Goal: Transaction & Acquisition: Book appointment/travel/reservation

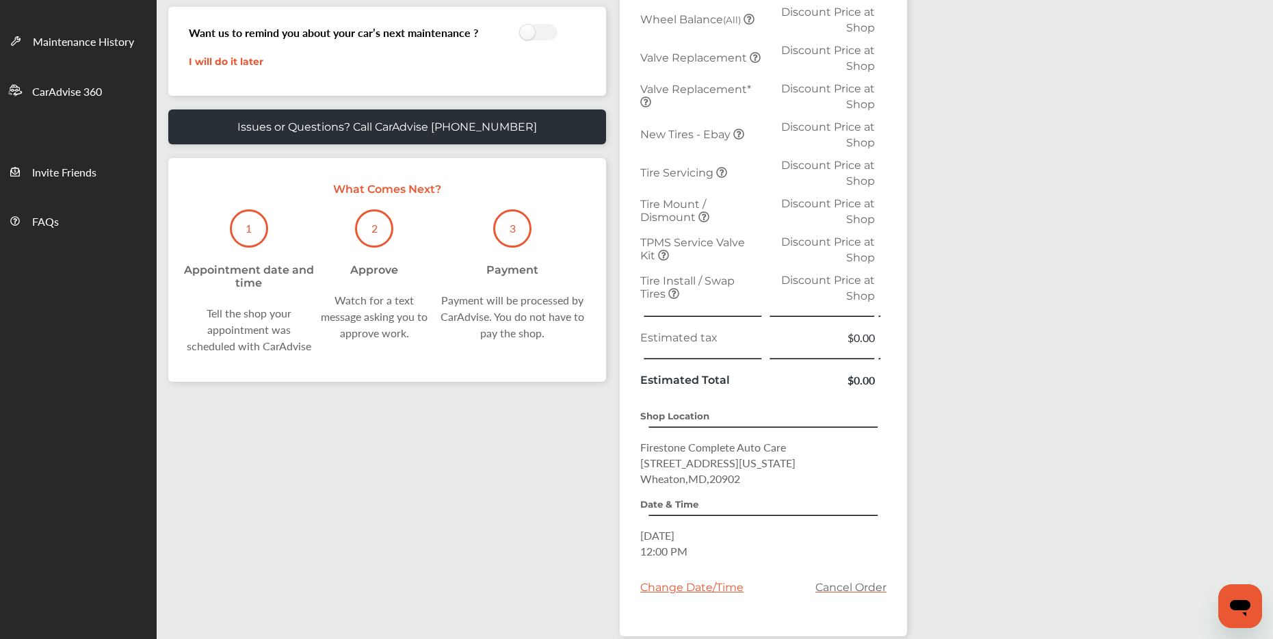
scroll to position [414, 0]
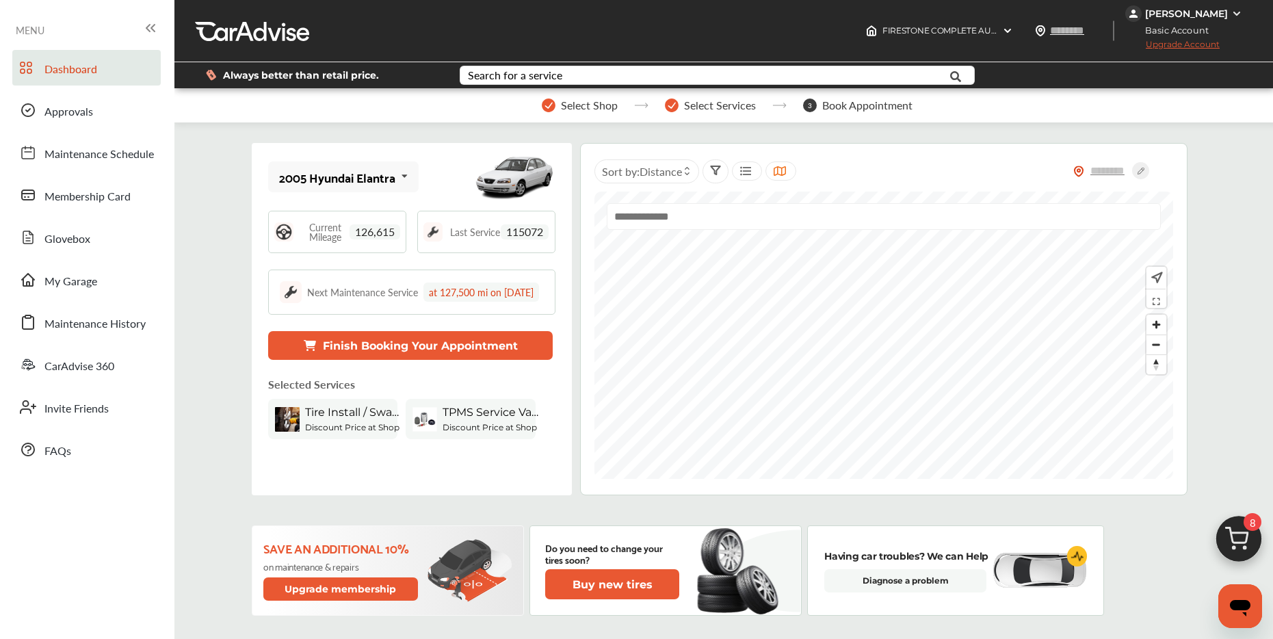
click at [1243, 538] on img at bounding box center [1239, 543] width 66 height 66
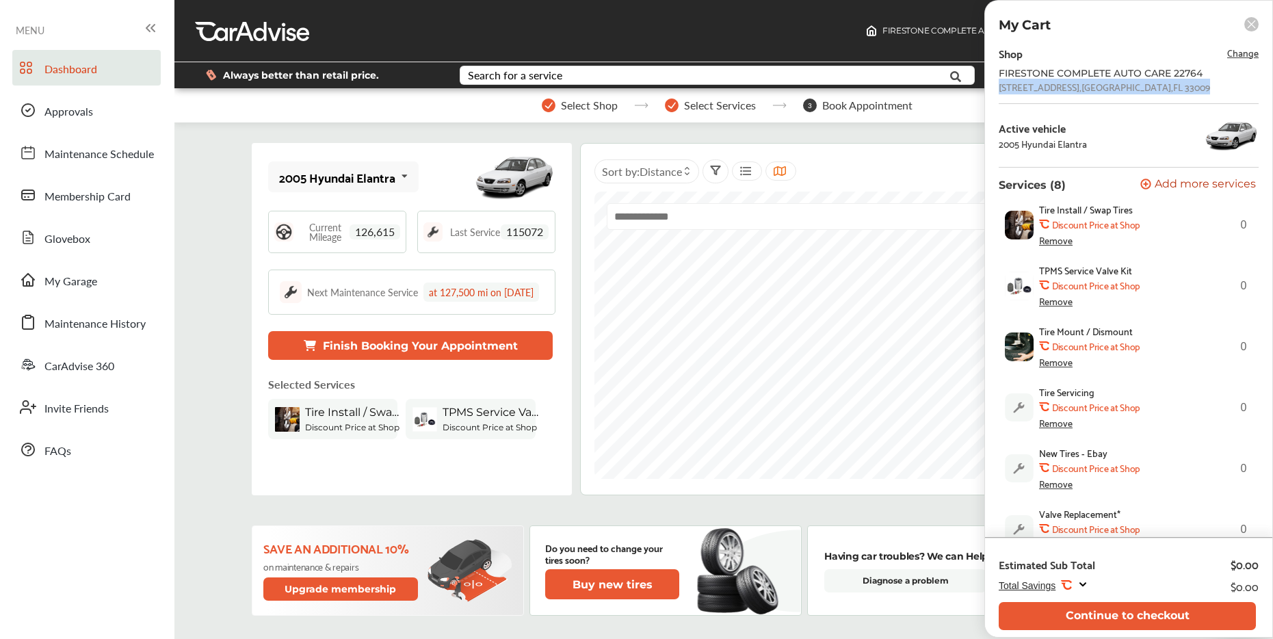
drag, startPoint x: 997, startPoint y: 88, endPoint x: 1132, endPoint y: 101, distance: 135.4
click at [1136, 99] on div "Shop Change FIRESTONE COMPLETE AUTO CARE 22764 1 W. HALLANDALE BEACH BLVD , Hal…" at bounding box center [1128, 290] width 287 height 493
copy div "1 W. HALLANDALE BEACH BLVD , Hallandale Beach , FL 33009"
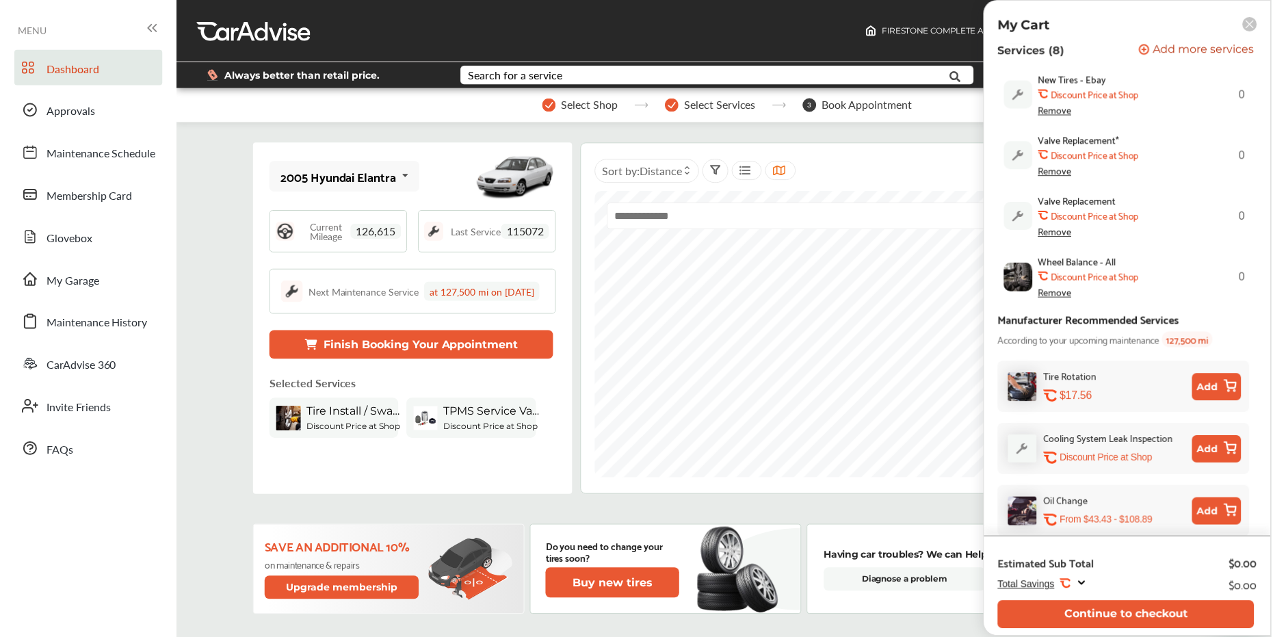
scroll to position [381, 0]
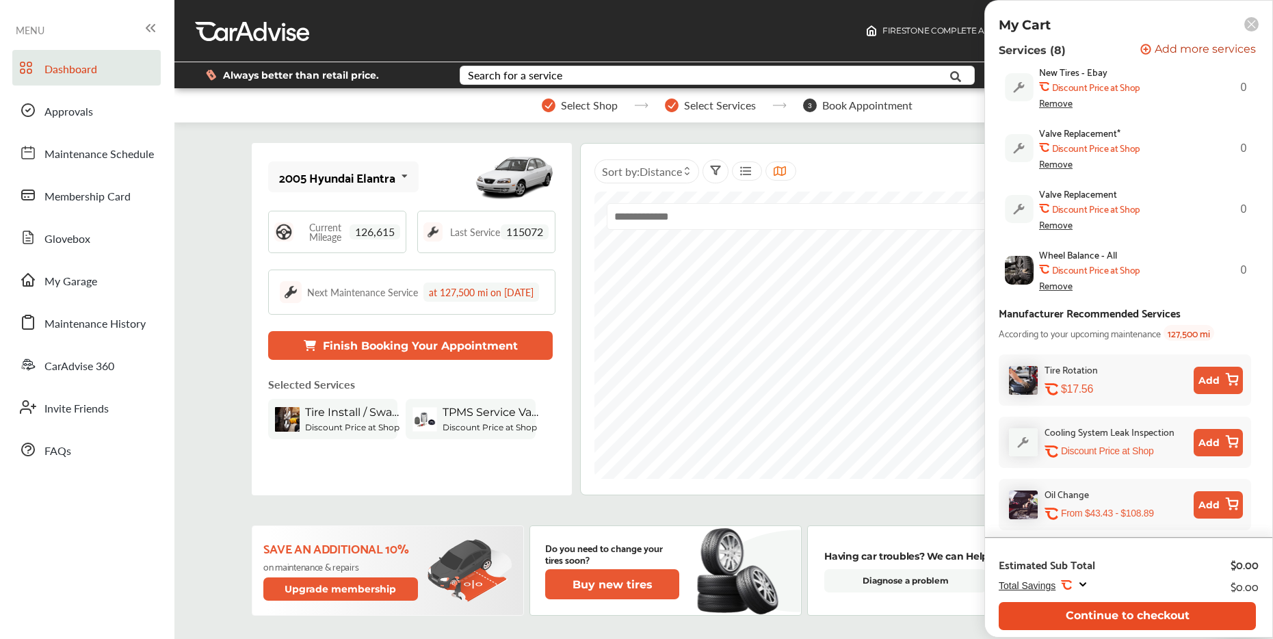
click at [1097, 617] on button "Continue to checkout" at bounding box center [1127, 616] width 257 height 28
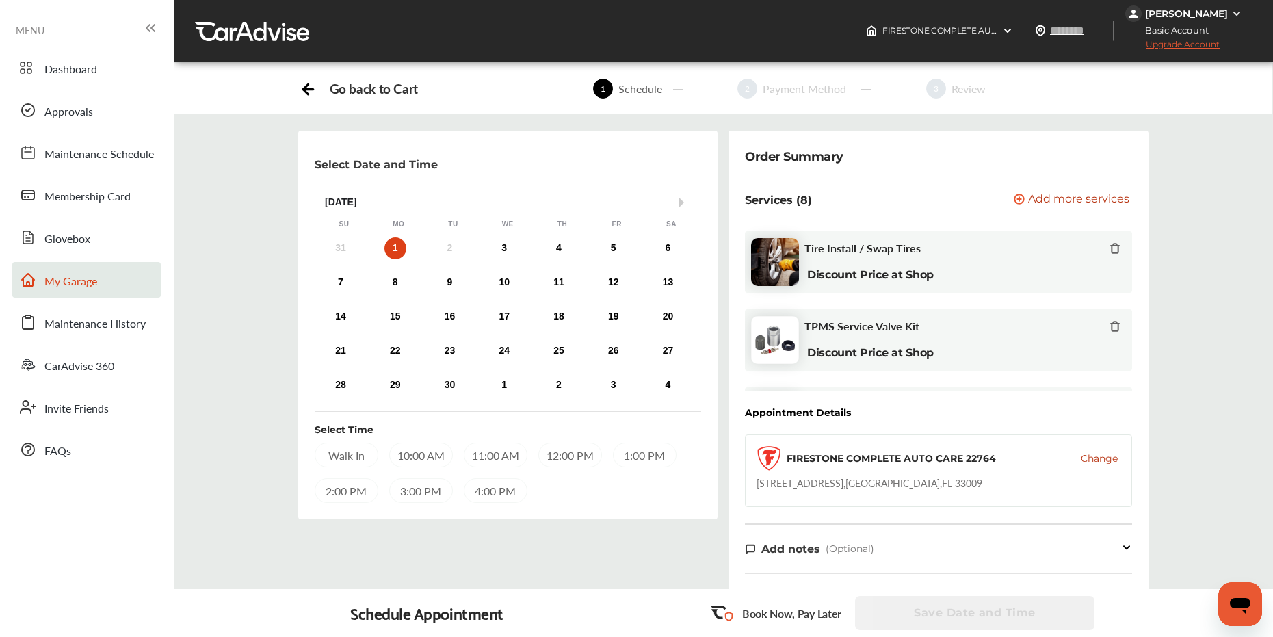
click at [117, 284] on link "My Garage" at bounding box center [86, 280] width 148 height 36
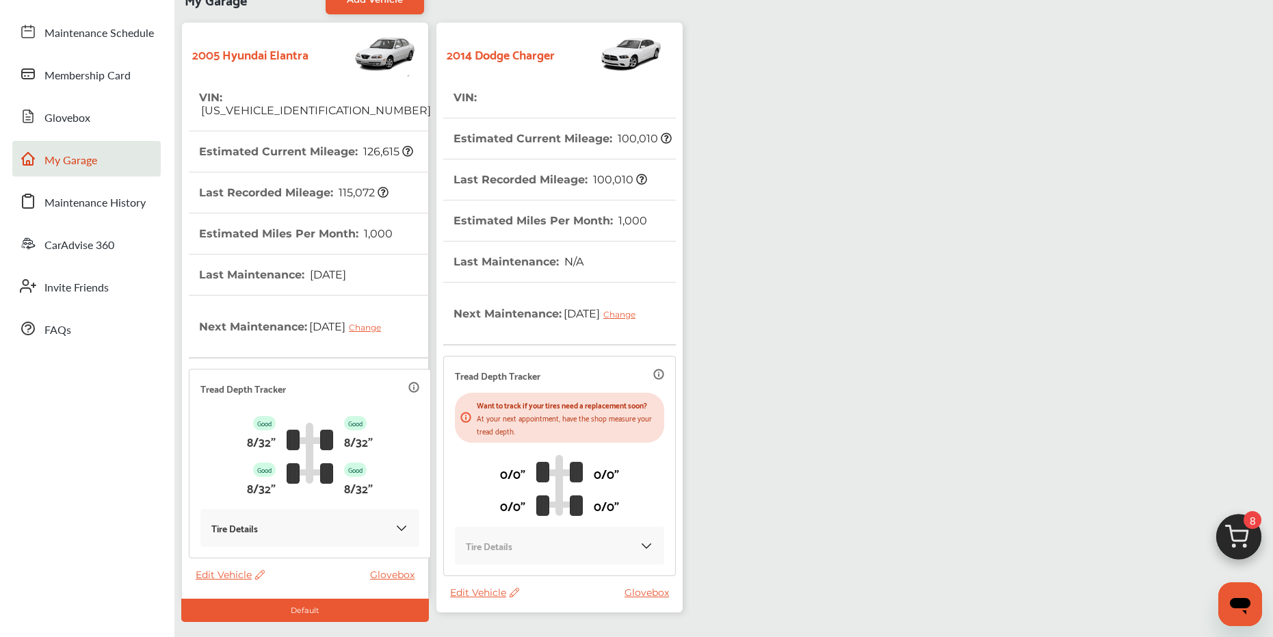
scroll to position [228, 0]
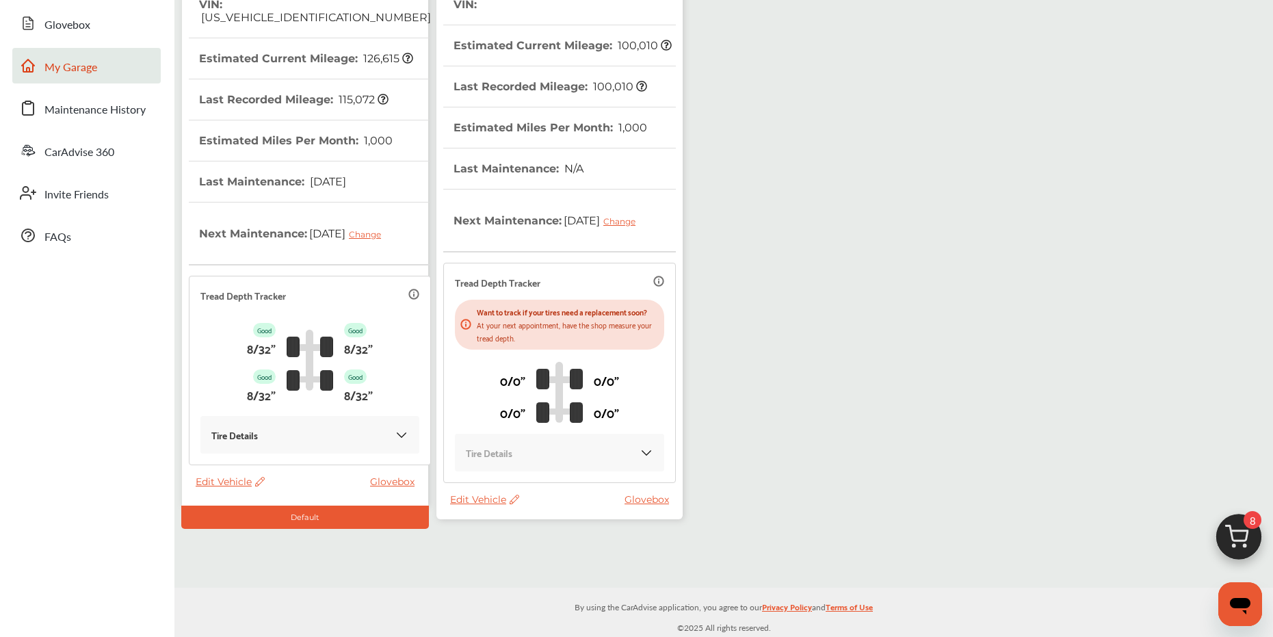
click at [488, 495] on span "Edit Vehicle" at bounding box center [484, 499] width 69 height 12
click at [517, 506] on div "Edit" at bounding box center [549, 509] width 123 height 21
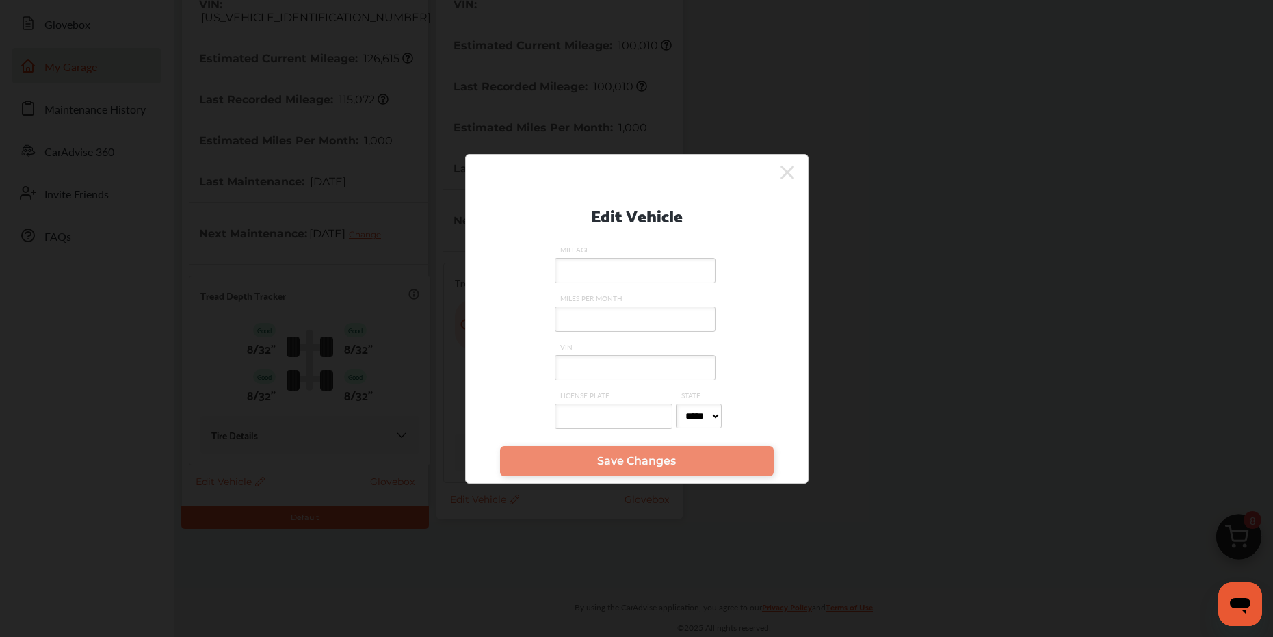
paste input "**********"
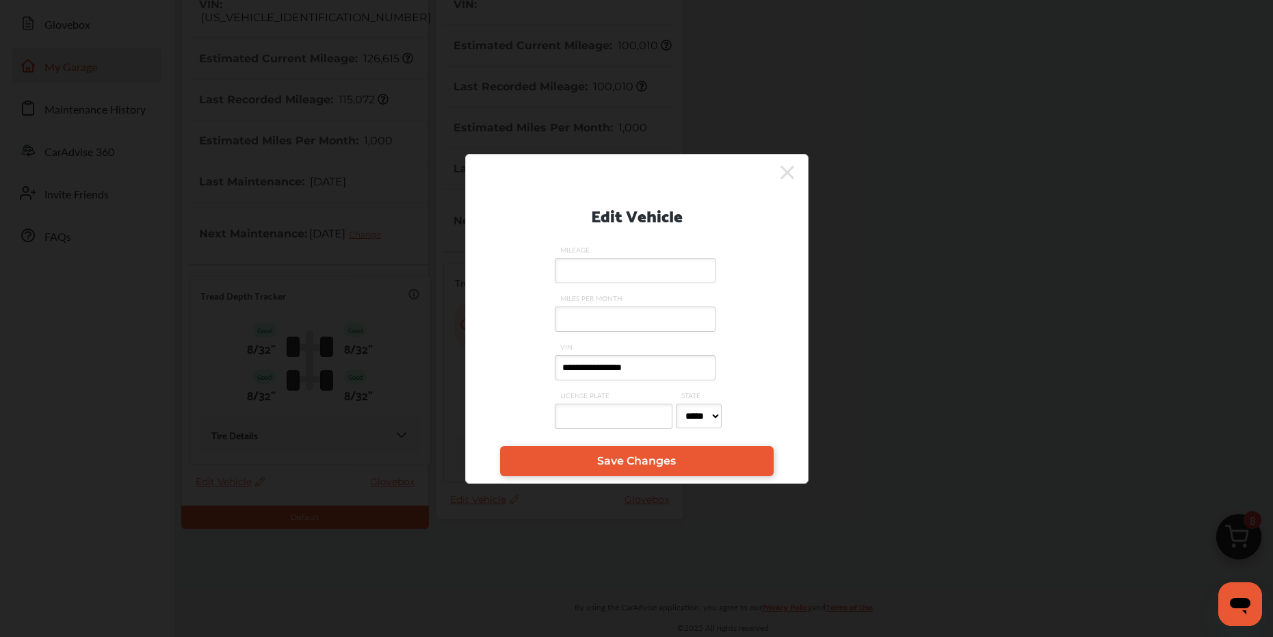
type input "**********"
click at [651, 274] on input "MILEAGE" at bounding box center [635, 270] width 161 height 25
type input "*****"
click at [706, 446] on link "Save Changes" at bounding box center [637, 461] width 274 height 30
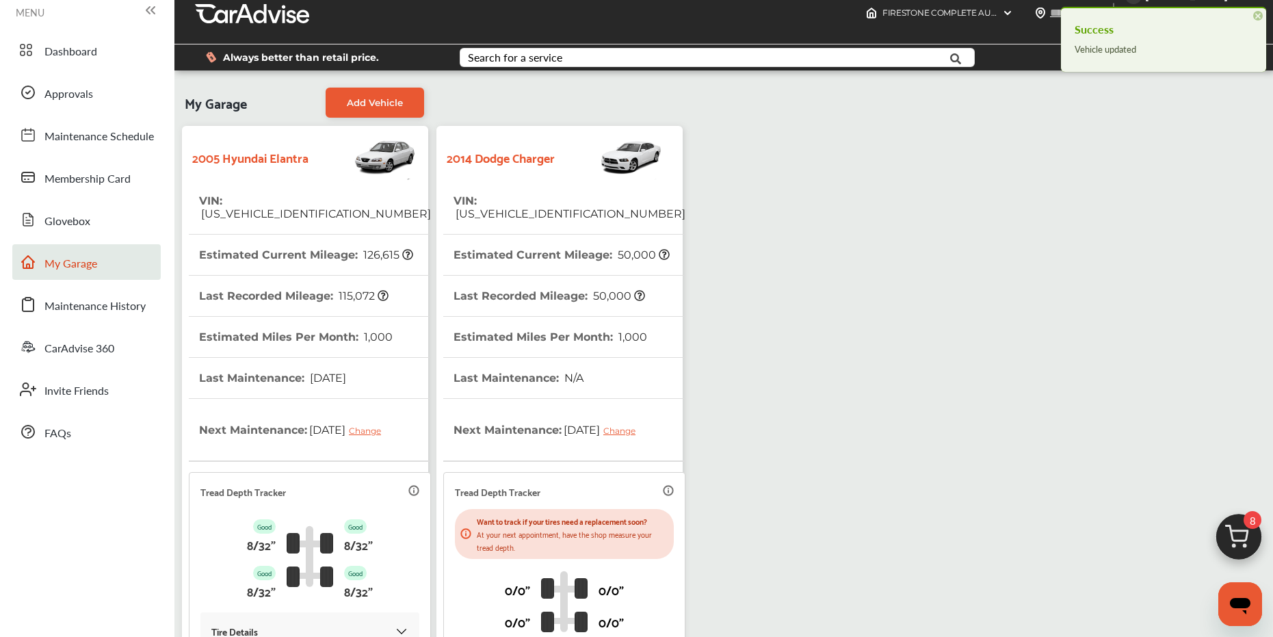
scroll to position [0, 0]
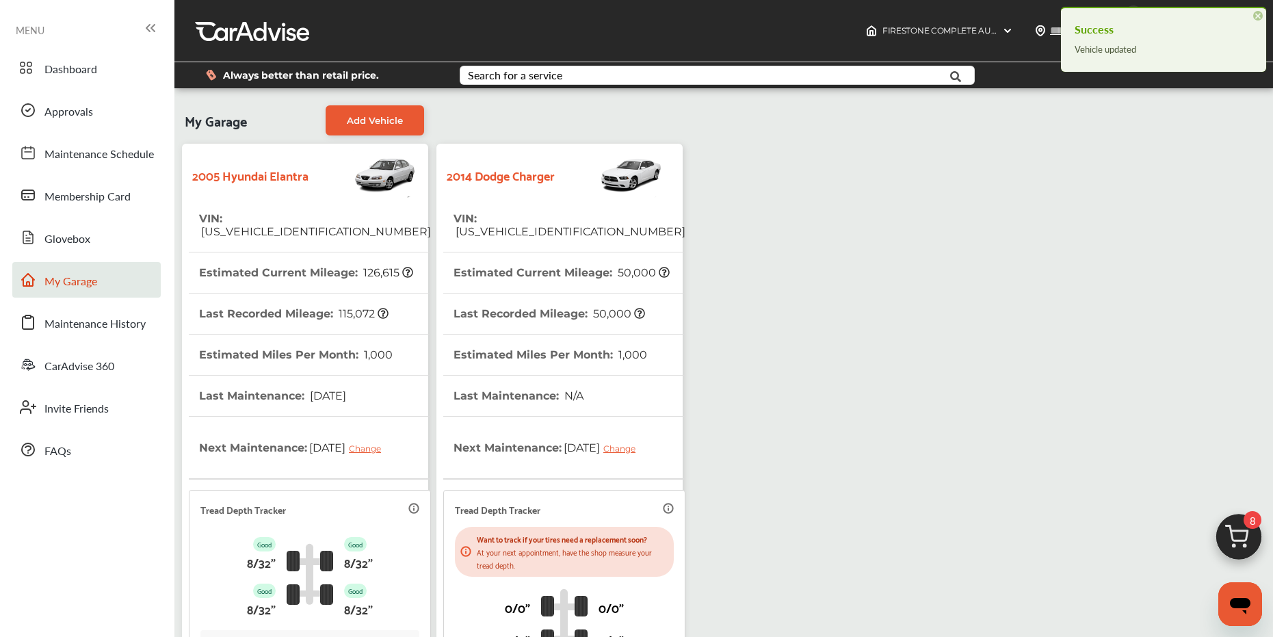
click at [572, 226] on th "VIN : 2C3CDXBG9EH268136" at bounding box center [570, 224] width 232 height 53
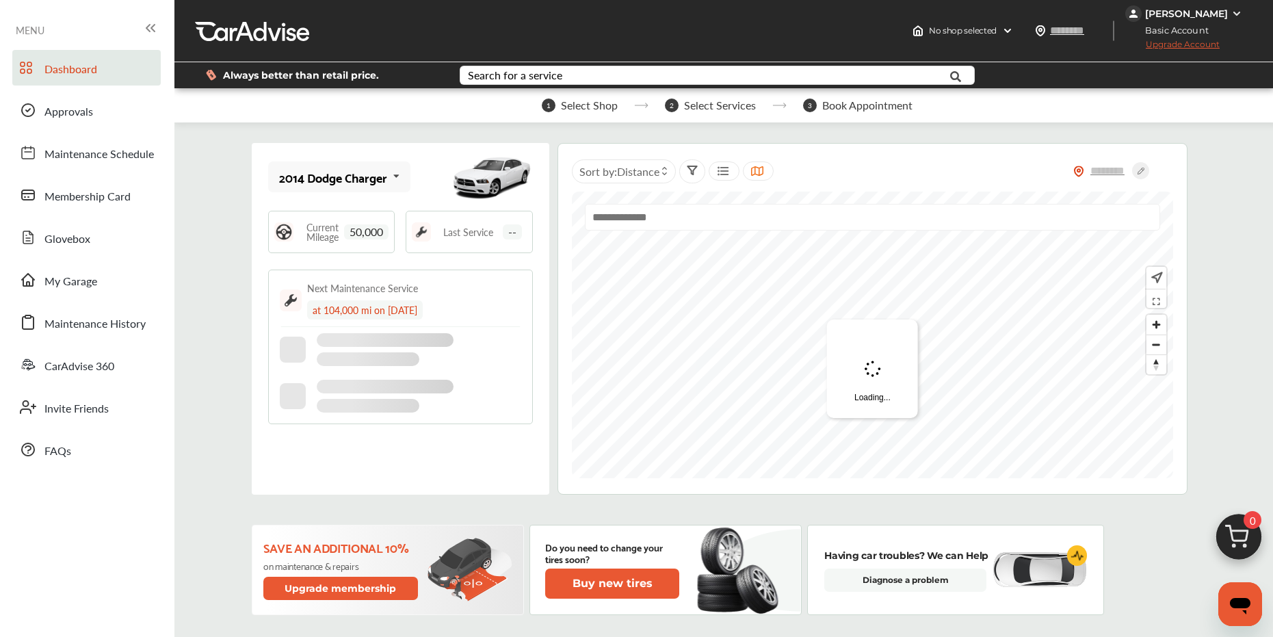
click at [1236, 535] on img at bounding box center [1239, 541] width 66 height 66
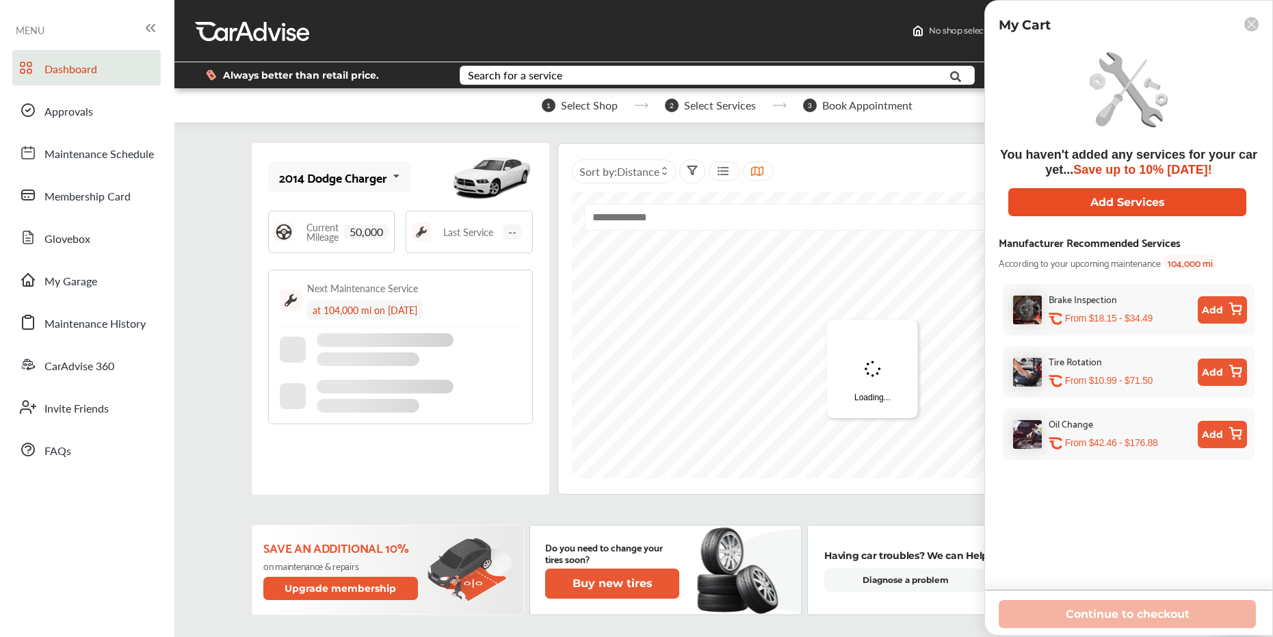
click at [1088, 198] on button "Add Services" at bounding box center [1127, 202] width 238 height 28
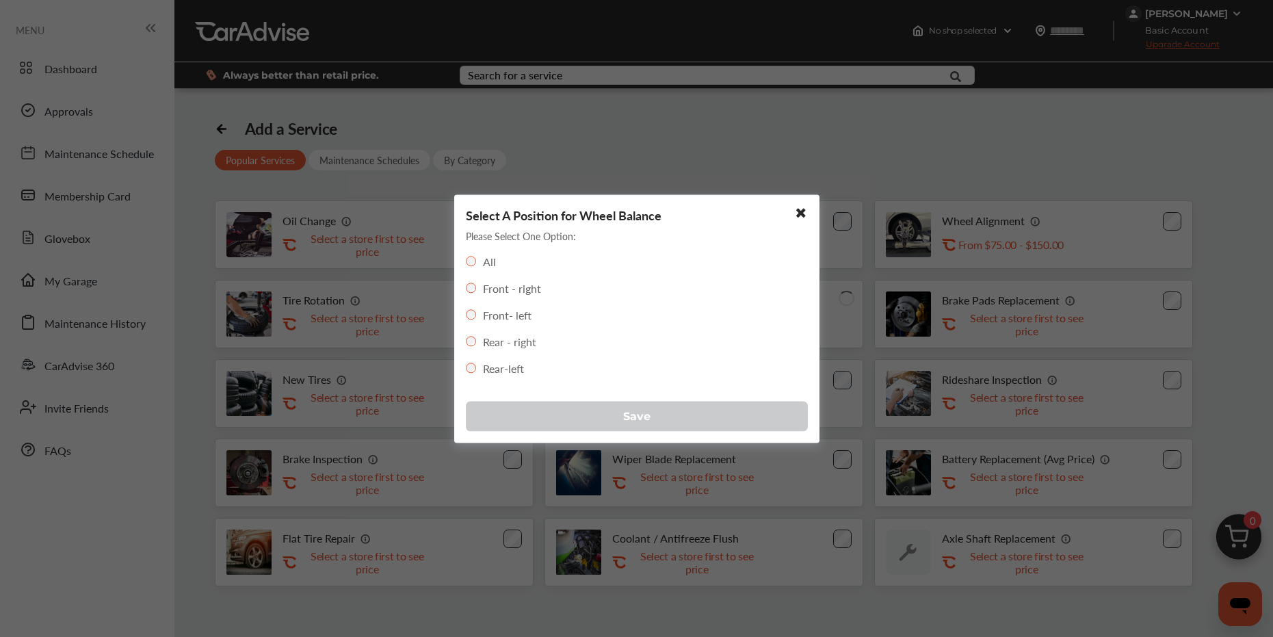
click at [547, 417] on button "Save" at bounding box center [637, 416] width 342 height 30
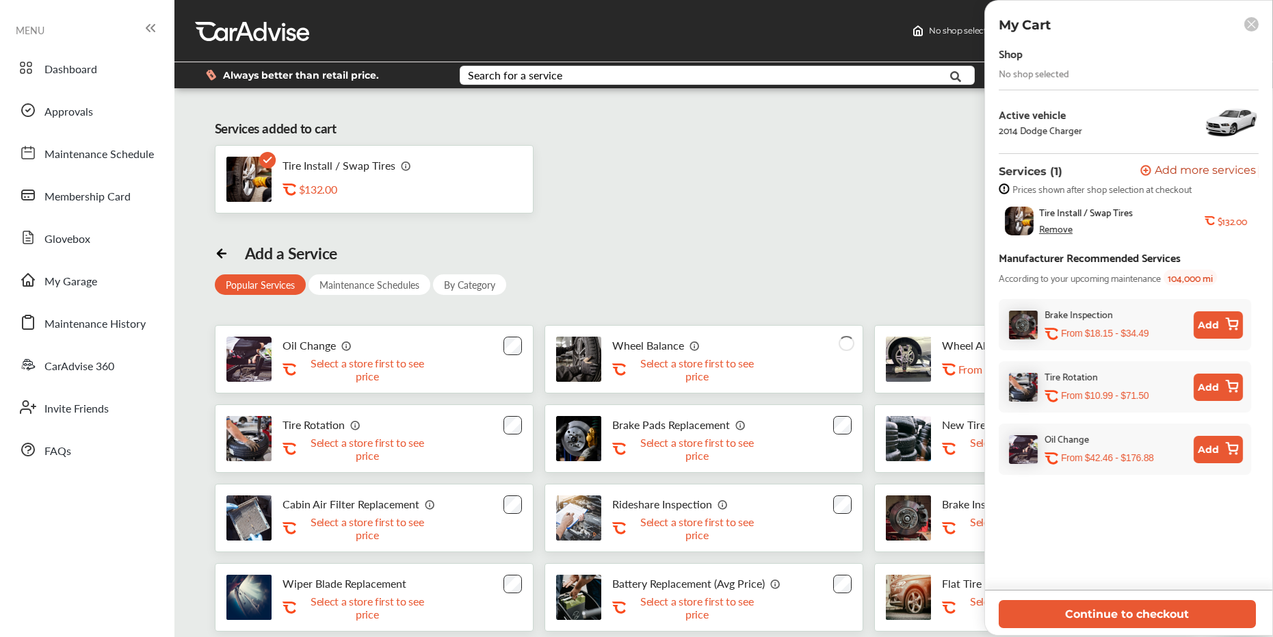
click at [874, 358] on div "Wheel Alignment .st0{fill:#FA4A1C;} From $75.00 - $150.00" at bounding box center [1033, 359] width 319 height 68
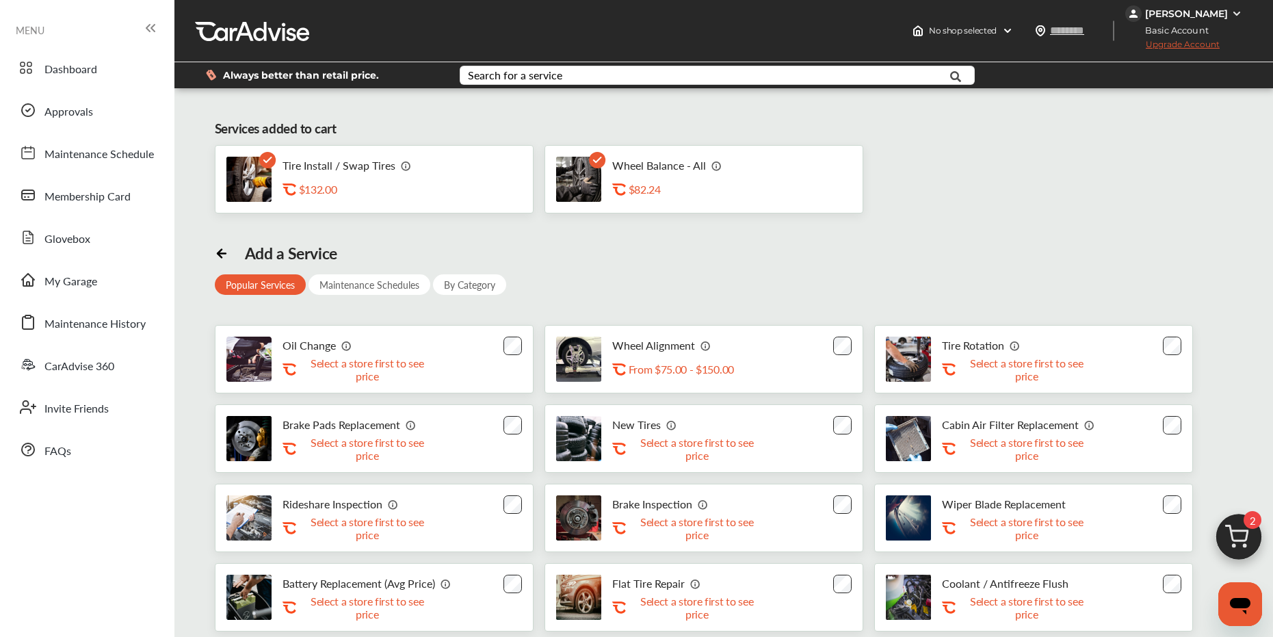
click at [1227, 526] on img at bounding box center [1239, 541] width 66 height 66
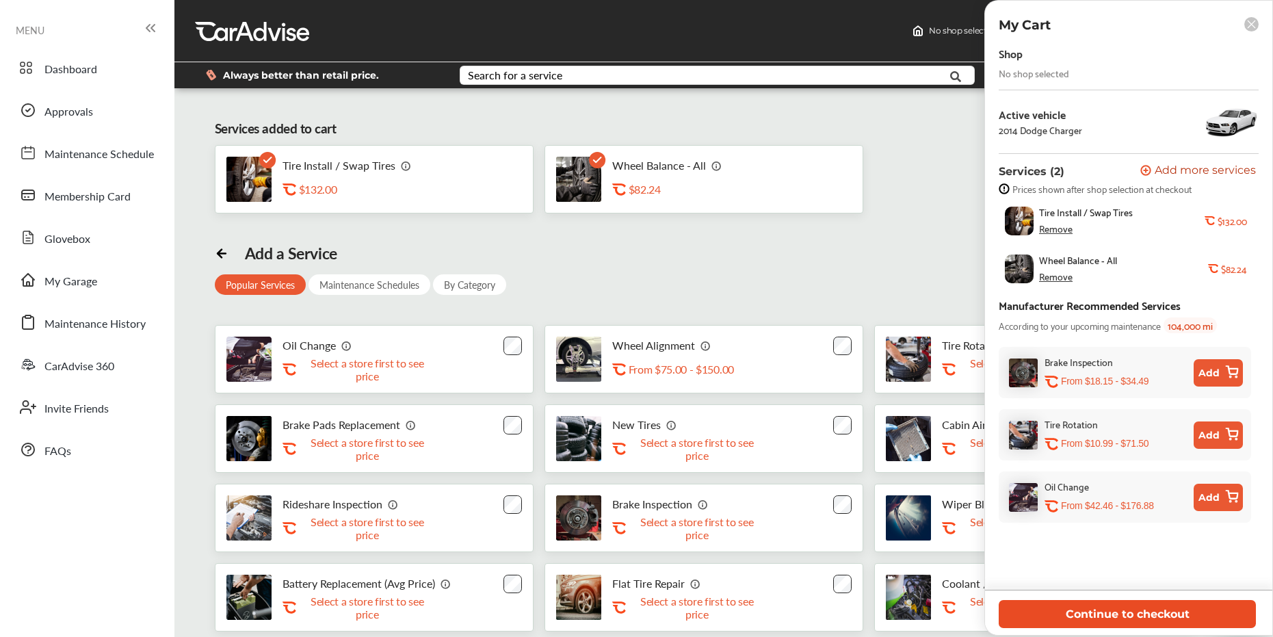
click at [1079, 614] on button "Continue to checkout" at bounding box center [1127, 614] width 257 height 28
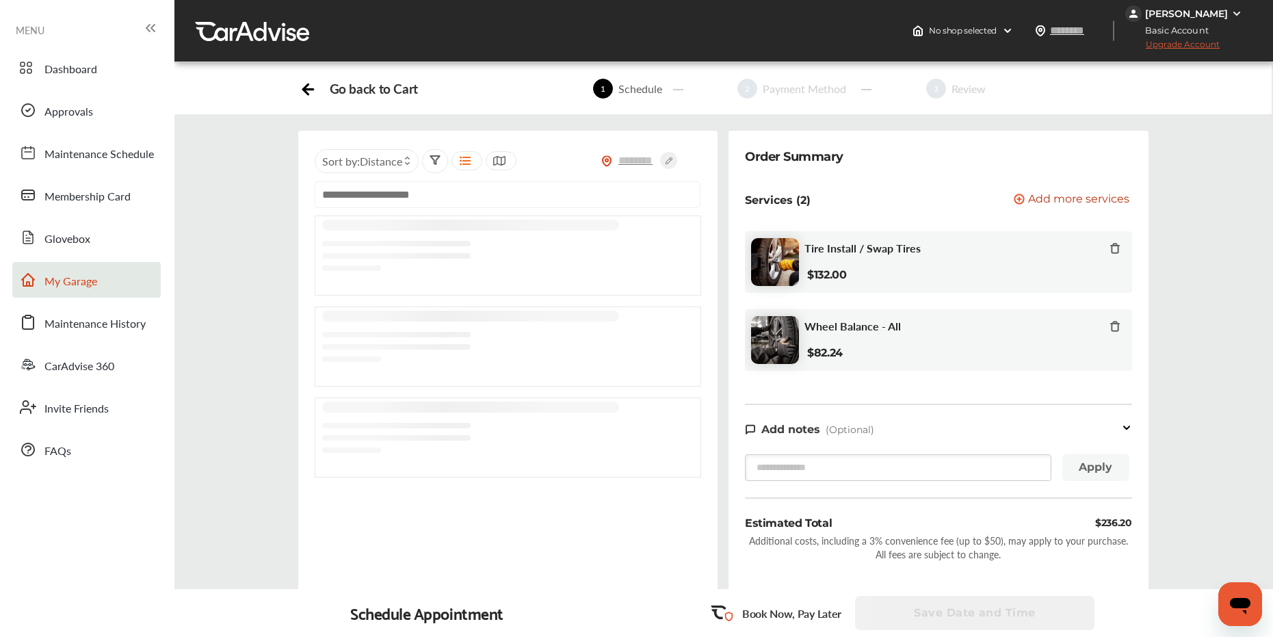
drag, startPoint x: 86, startPoint y: 274, endPoint x: 93, endPoint y: 273, distance: 7.6
click at [86, 275] on span "My Garage" at bounding box center [70, 282] width 53 height 18
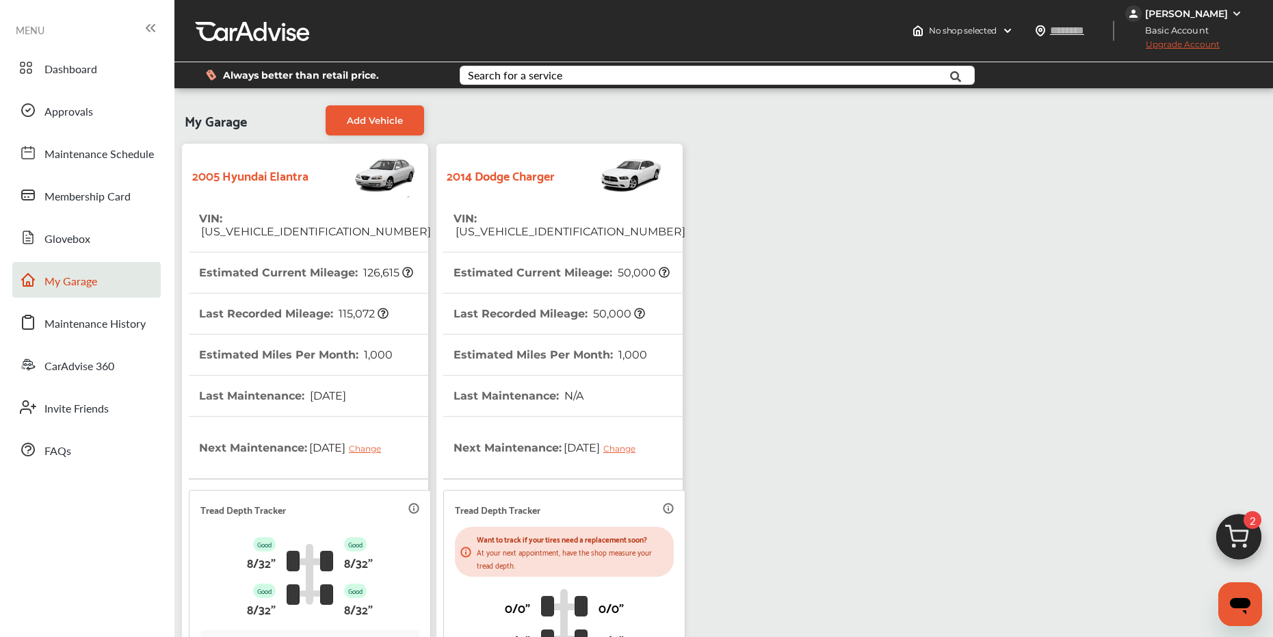
click at [263, 181] on strong "2005 Hyundai Elantra" at bounding box center [250, 174] width 116 height 21
click at [284, 252] on th "Estimated Current Mileage : 126,615" at bounding box center [306, 272] width 214 height 40
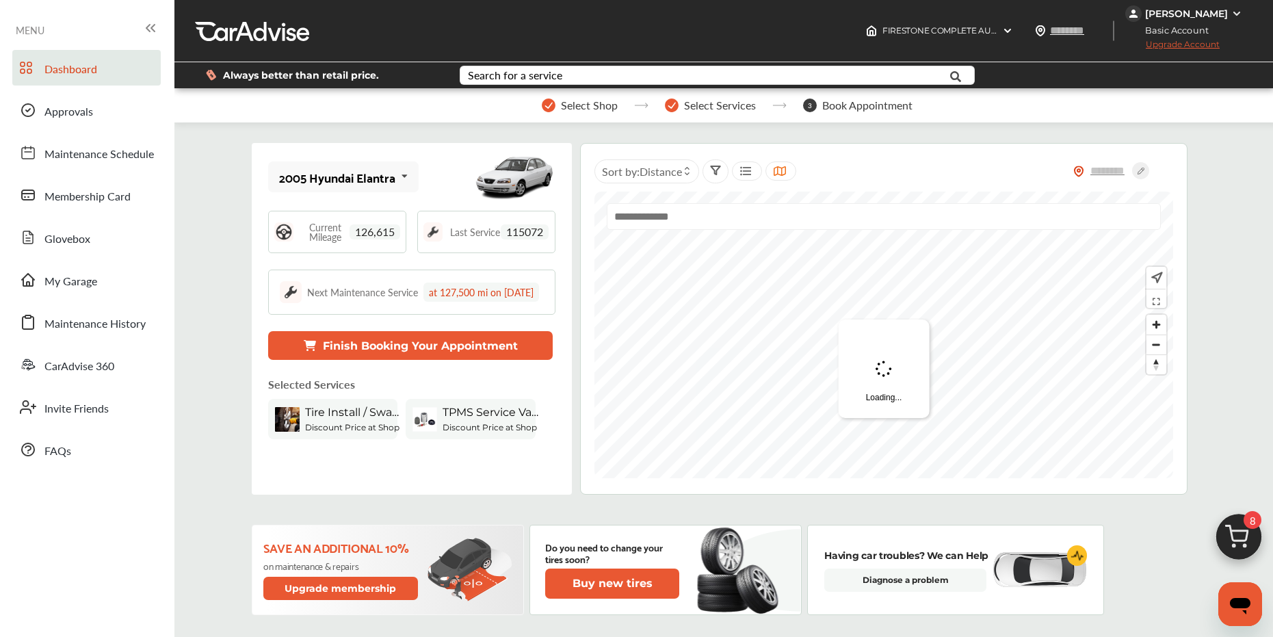
click at [1231, 534] on img at bounding box center [1239, 541] width 66 height 66
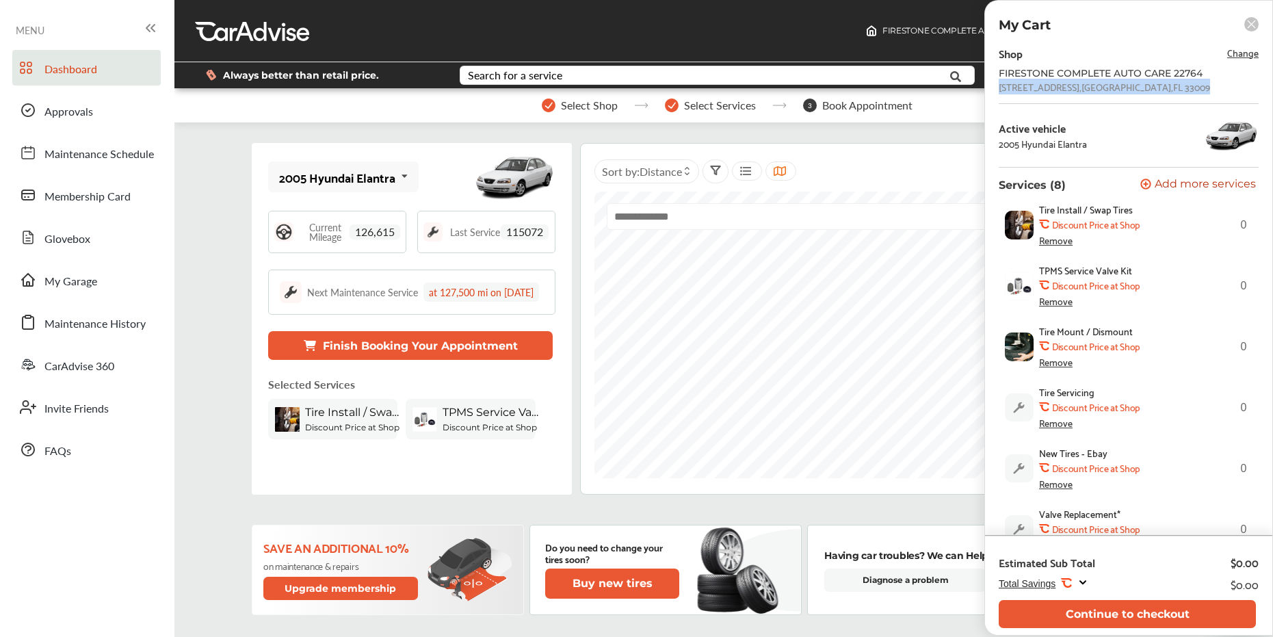
drag, startPoint x: 997, startPoint y: 88, endPoint x: 1240, endPoint y: 86, distance: 242.2
click at [1246, 88] on div "Shop Change FIRESTONE COMPLETE AUTO CARE 22764 1 W. HALLANDALE BEACH BLVD , Hal…" at bounding box center [1128, 289] width 287 height 491
copy div "1 W. HALLANDALE BEACH BLVD , Hallandale Beach , FL 33009"
drag, startPoint x: 73, startPoint y: 281, endPoint x: 83, endPoint y: 281, distance: 10.3
click at [74, 281] on span "My Garage" at bounding box center [70, 282] width 53 height 18
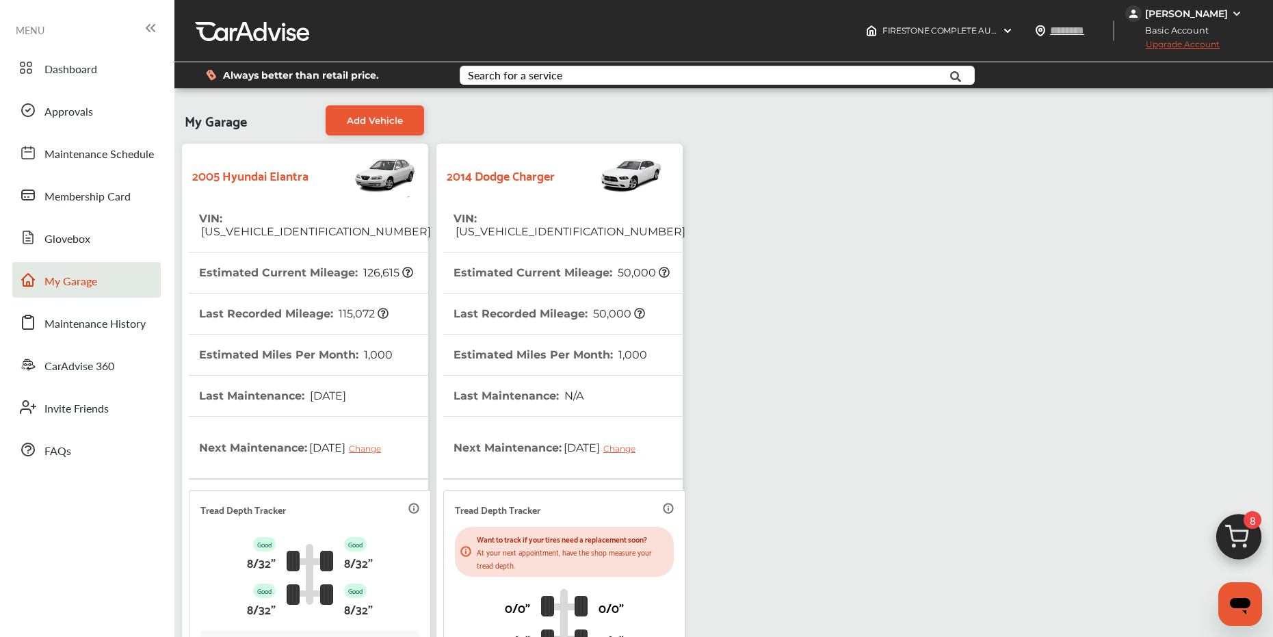
click at [494, 195] on div "2014 Dodge Charger" at bounding box center [559, 175] width 233 height 48
click at [588, 335] on th "Estimated Miles Per Month : 1,000" at bounding box center [551, 355] width 194 height 40
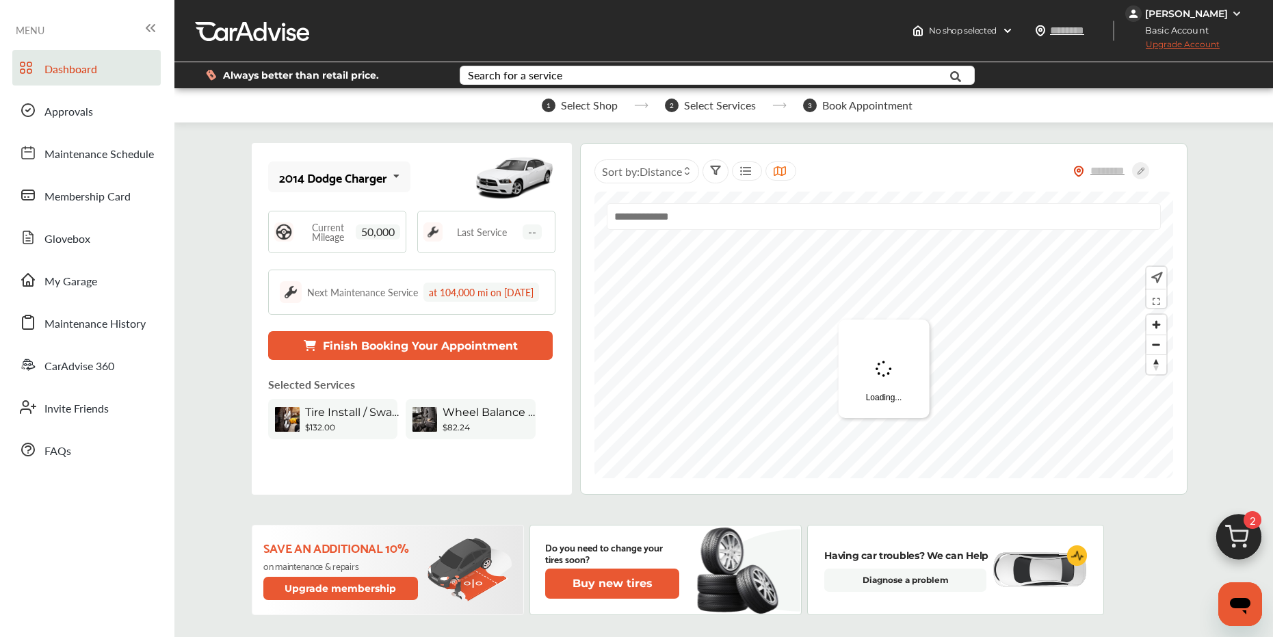
click at [1245, 522] on span "2" at bounding box center [1253, 520] width 18 height 18
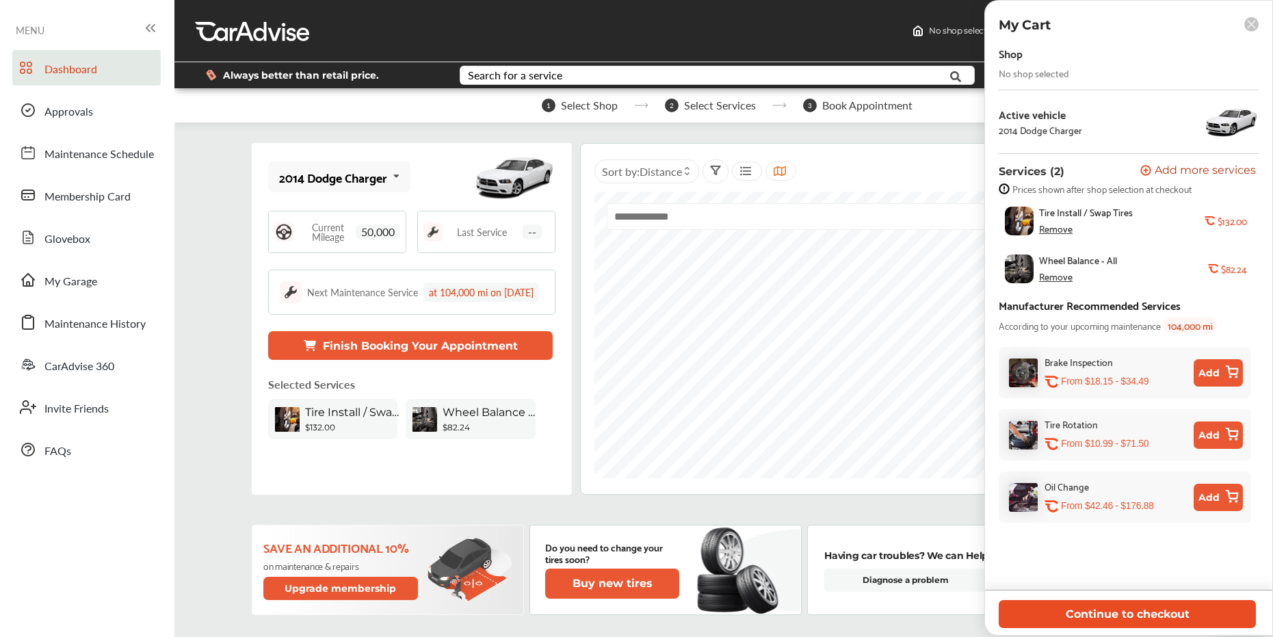
click at [1033, 601] on button "Continue to checkout" at bounding box center [1127, 614] width 257 height 28
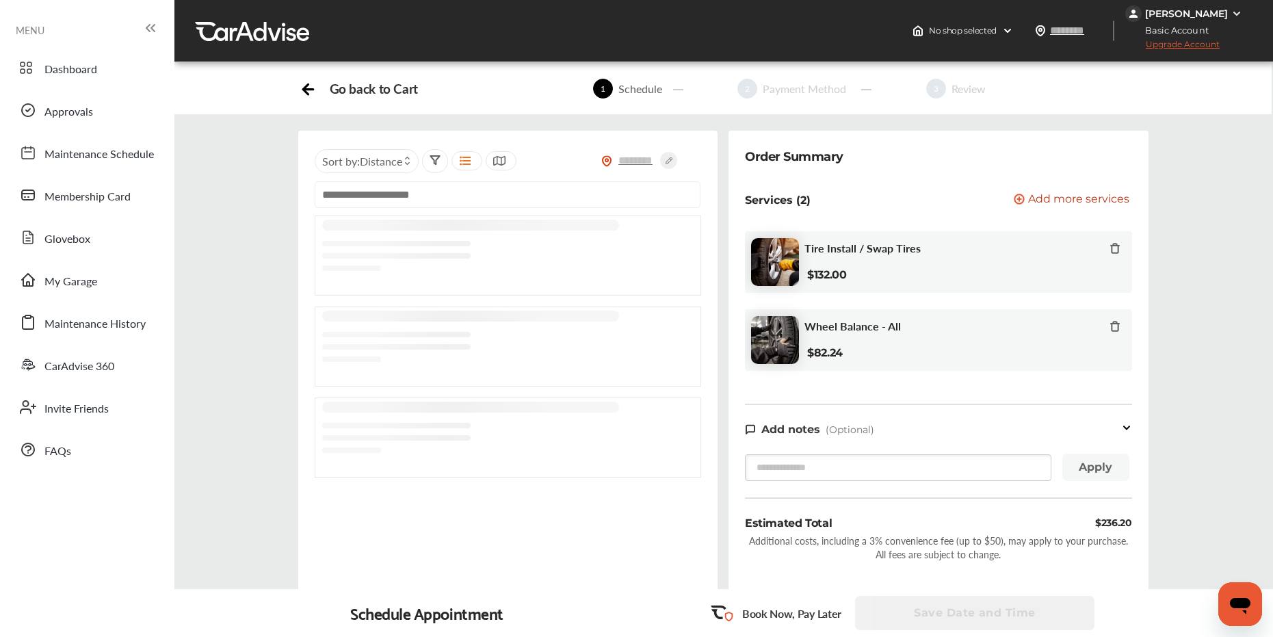
drag, startPoint x: 550, startPoint y: 212, endPoint x: 547, endPoint y: 198, distance: 14.6
click at [549, 208] on div at bounding box center [508, 200] width 387 height 38
paste input "**********"
click at [662, 199] on input "**********" at bounding box center [508, 194] width 387 height 27
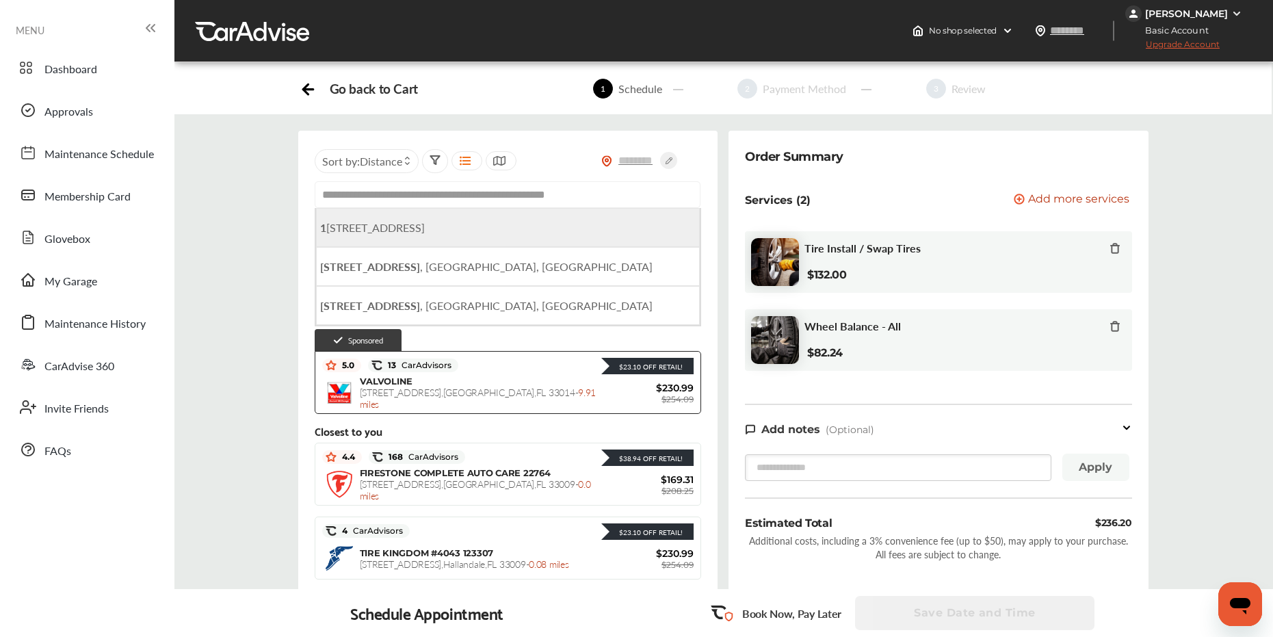
click at [656, 226] on li "1 W Hallandale Beach Blvd, Hallandale Beach, FL 33009, USA" at bounding box center [508, 227] width 384 height 39
type input "**********"
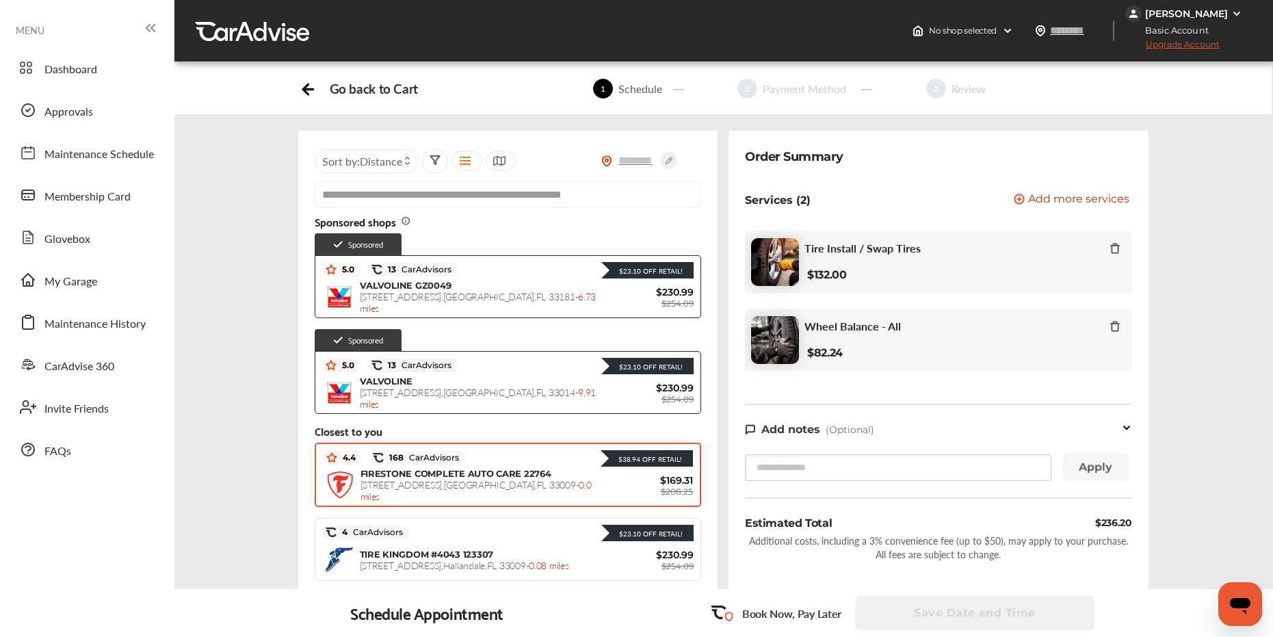
click at [508, 484] on span "1 W. HALLANDALE BEACH BLVD , Hallandale Beach , FL 33009 - 0.0 miles" at bounding box center [476, 490] width 231 height 25
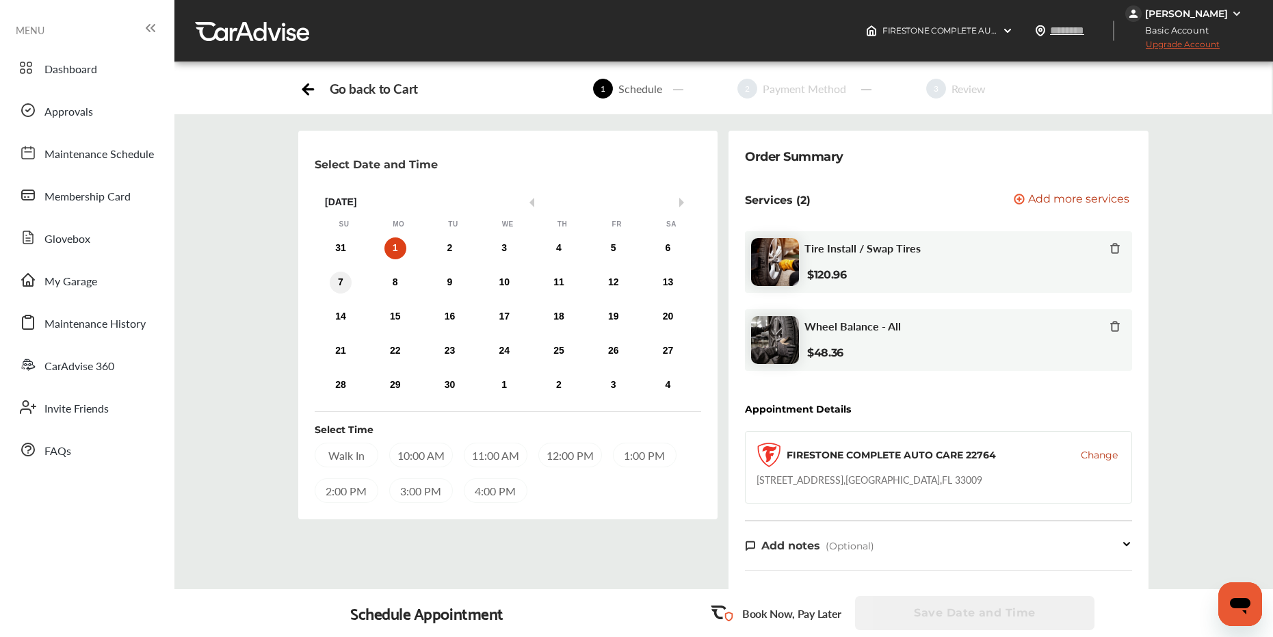
click at [341, 278] on div "7" at bounding box center [341, 283] width 22 height 22
click at [362, 454] on div "9:00 AM" at bounding box center [347, 455] width 64 height 25
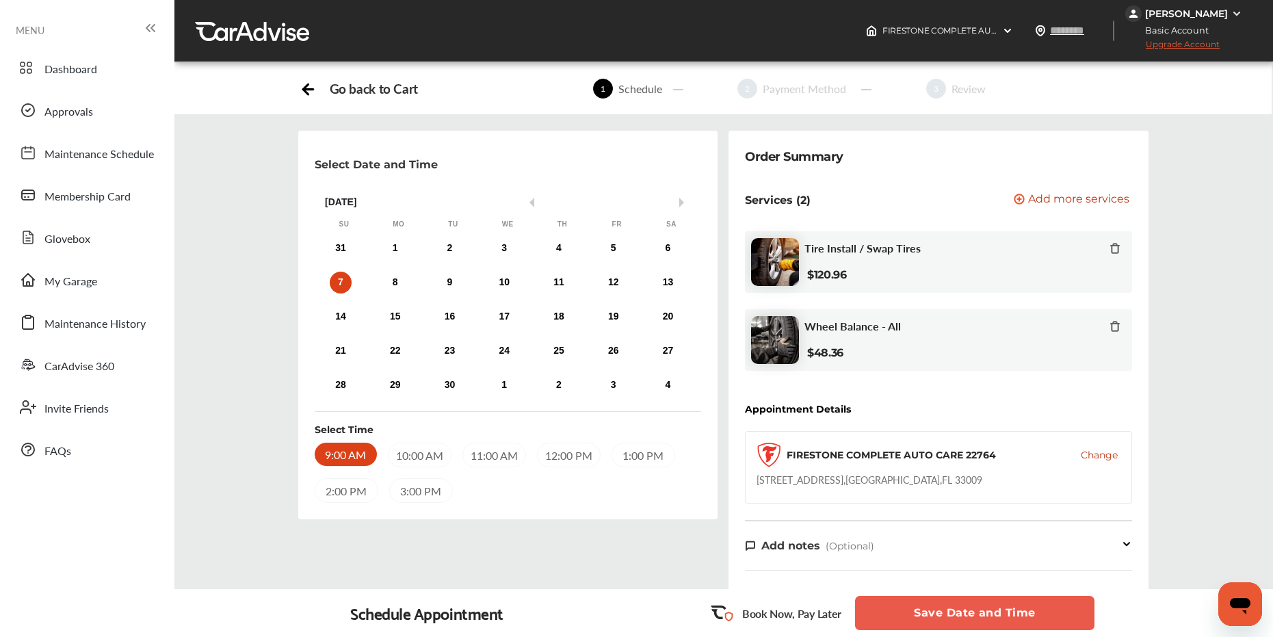
click at [940, 612] on button "Save Date and Time" at bounding box center [974, 613] width 239 height 34
